Goal: Check status: Check status

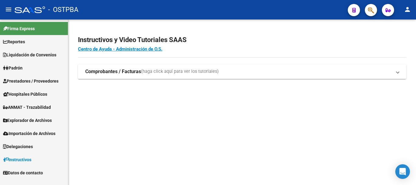
click at [21, 68] on span "Padrón" at bounding box center [13, 68] width 20 height 7
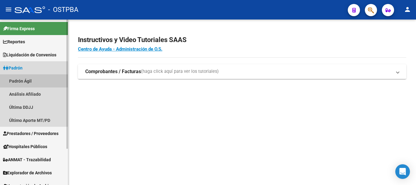
click at [25, 81] on link "Padrón Ágil" at bounding box center [34, 80] width 68 height 13
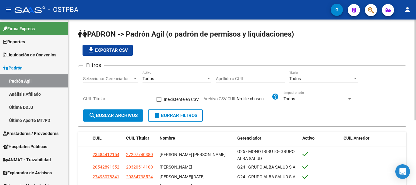
click at [105, 101] on input "CUIL Titular" at bounding box center [117, 98] width 69 height 5
paste input "27-37933214-0"
click at [116, 117] on span "search Buscar Archivos" at bounding box center [113, 115] width 49 height 5
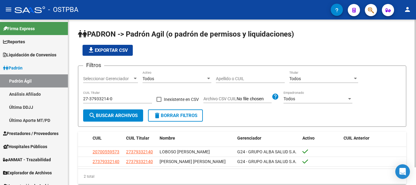
click at [101, 98] on input "27-37933214-0" at bounding box center [117, 98] width 69 height 5
paste input "17836450"
click at [87, 98] on input "27-17836450-3" at bounding box center [117, 98] width 69 height 5
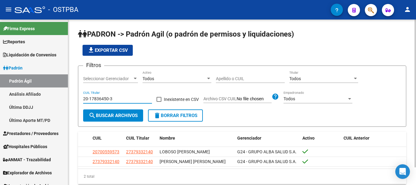
type input "20-17836450-3"
click at [103, 113] on span "search Buscar Archivos" at bounding box center [113, 115] width 49 height 5
